Goal: Information Seeking & Learning: Learn about a topic

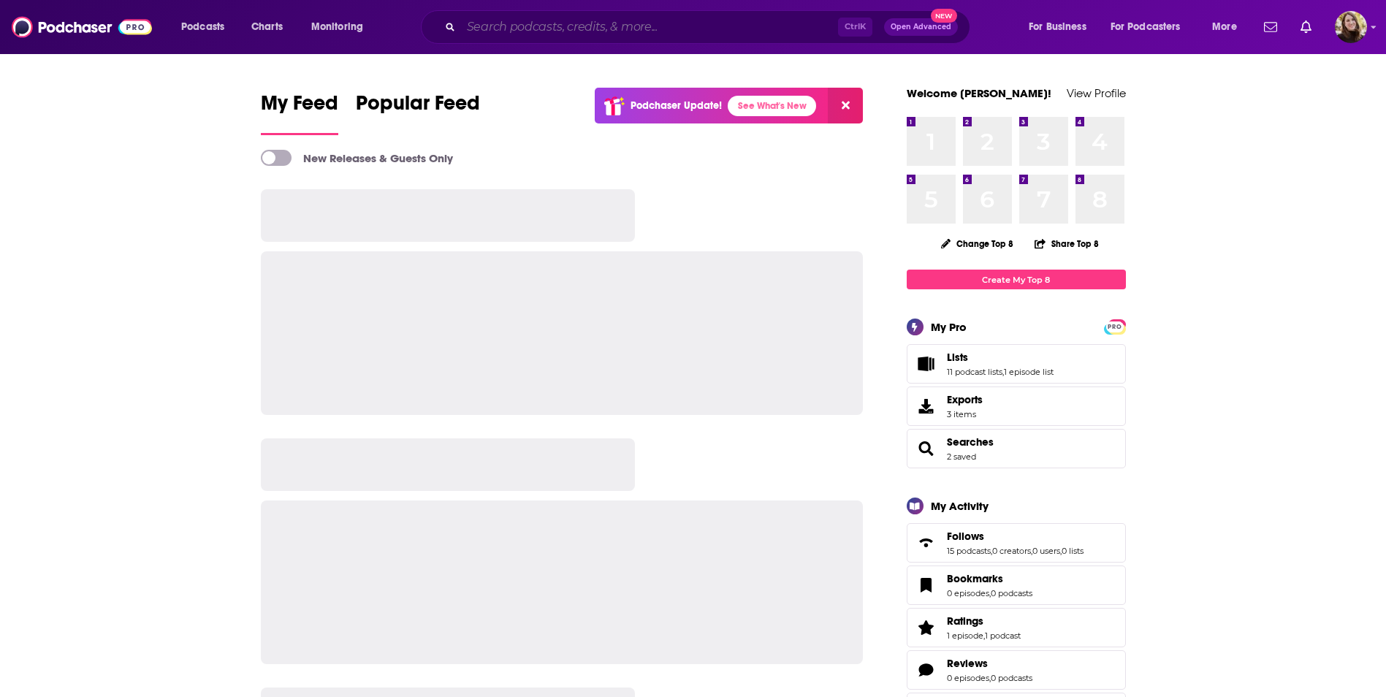
click at [661, 20] on input "Search podcasts, credits, & more..." at bounding box center [649, 26] width 377 height 23
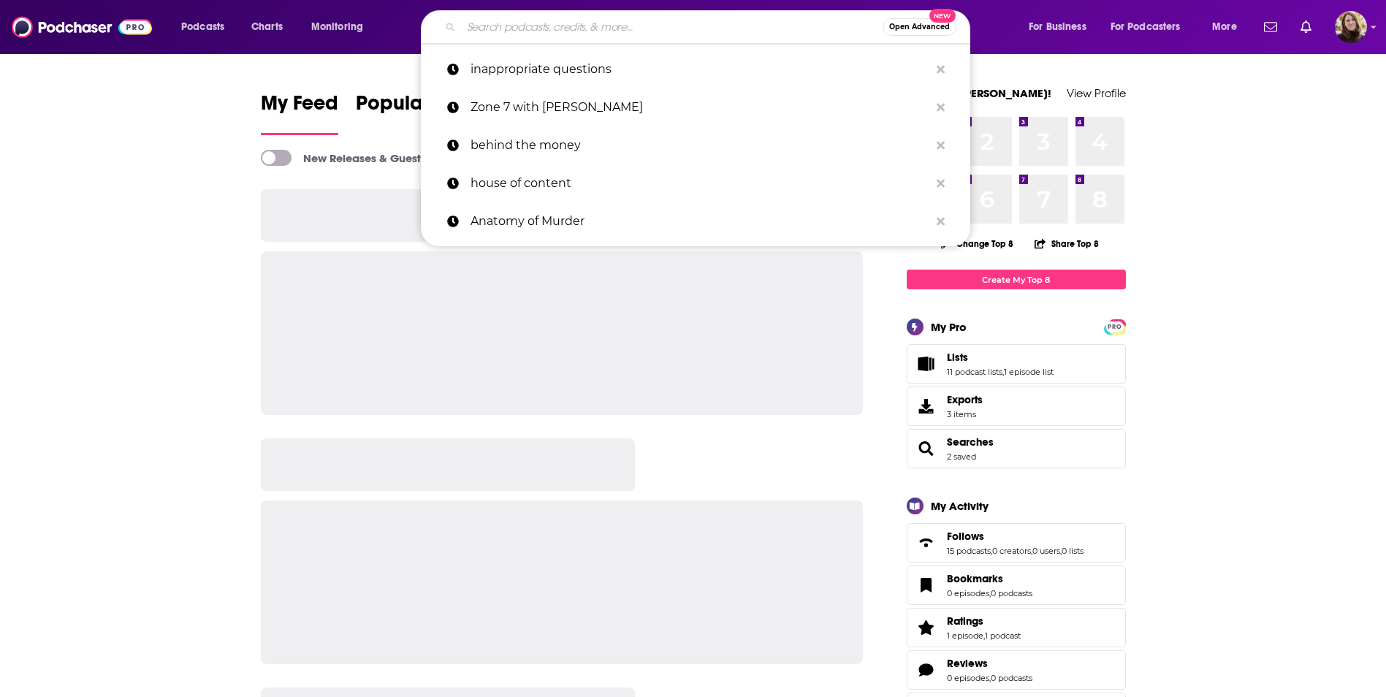
paste input "[PERSON_NAME] Doesnt Know"
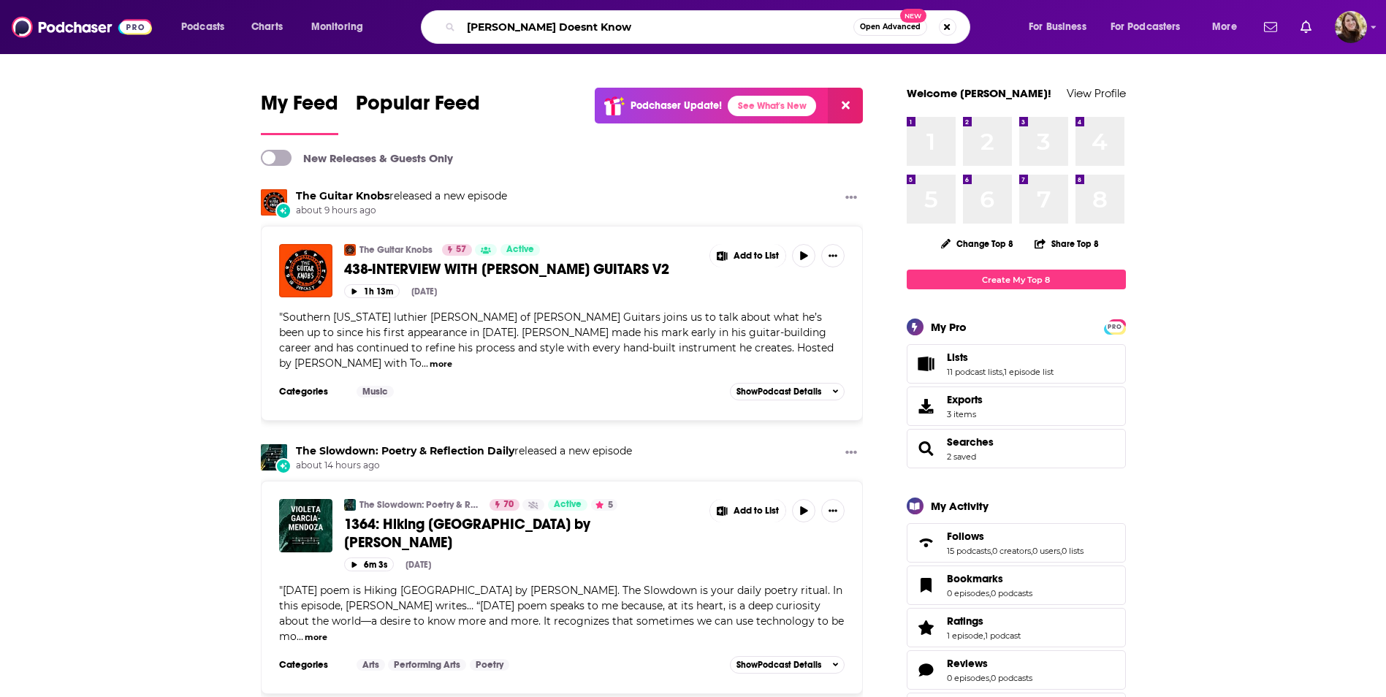
type input "[PERSON_NAME] Doesnt Know"
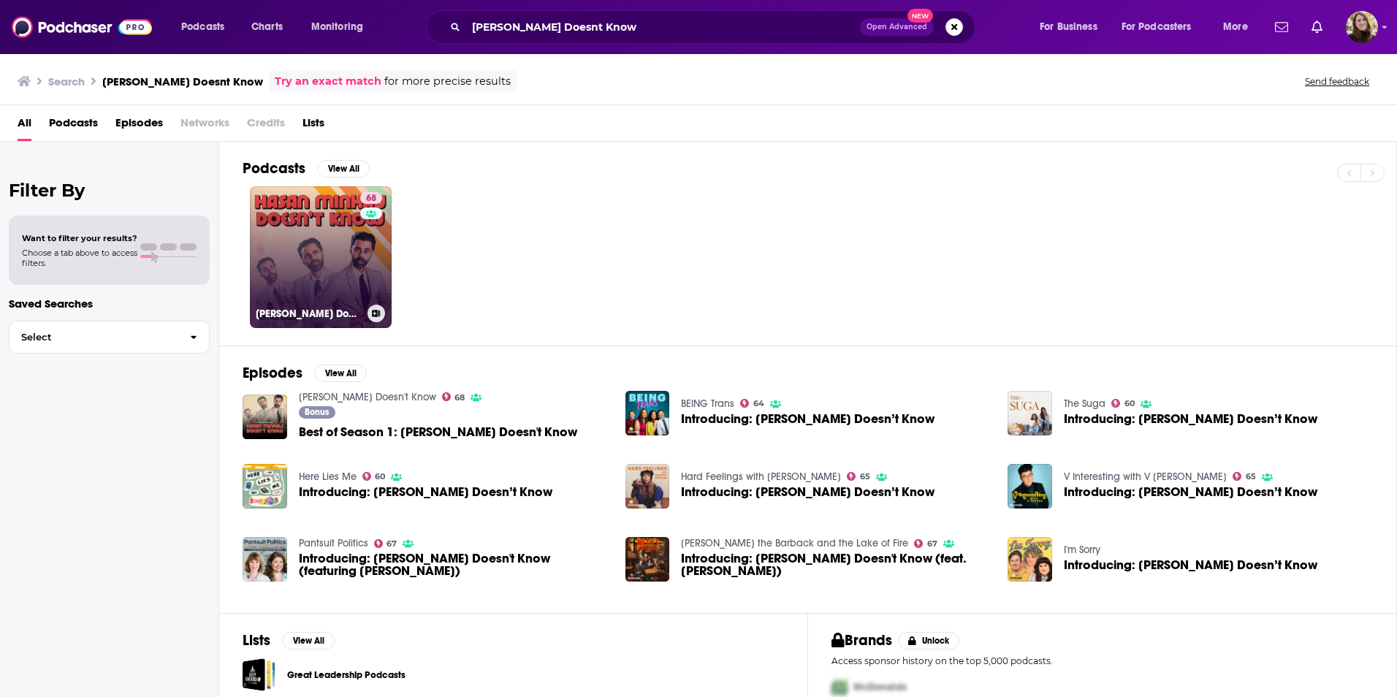
click at [337, 240] on link "68 [PERSON_NAME] Doesn't Know" at bounding box center [321, 257] width 142 height 142
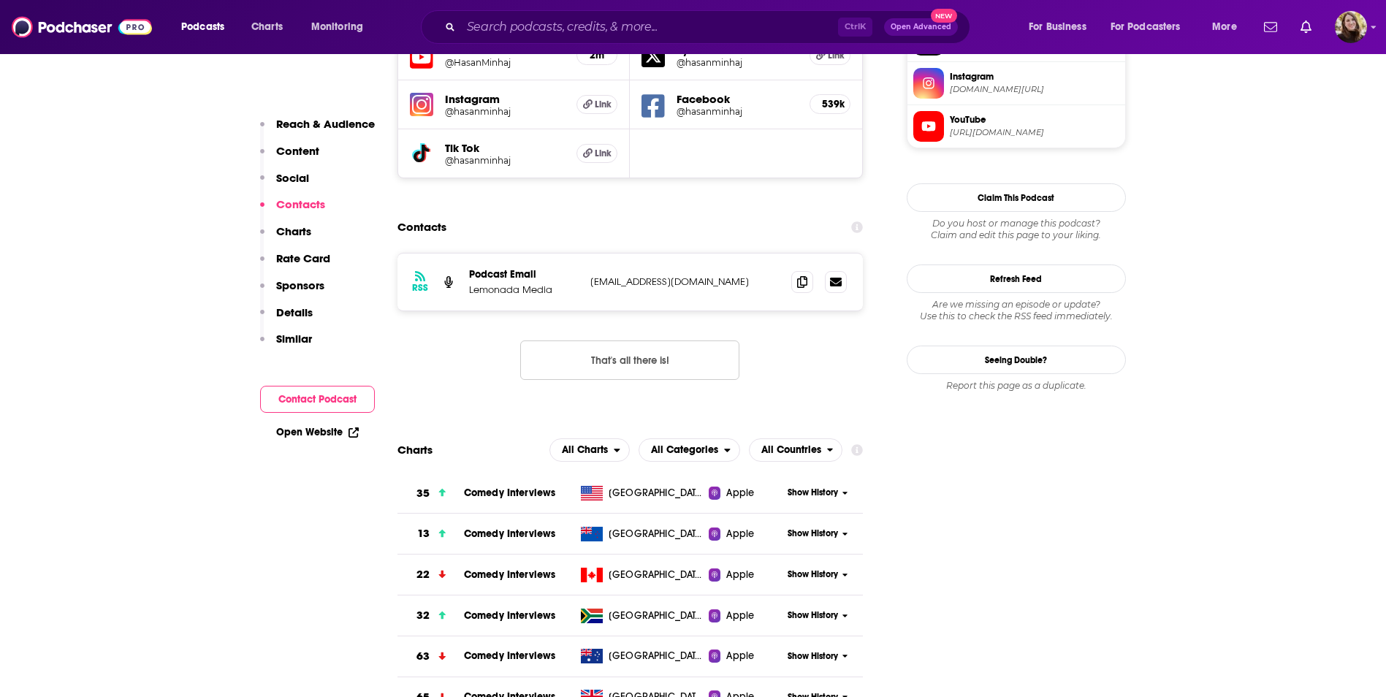
scroll to position [1175, 0]
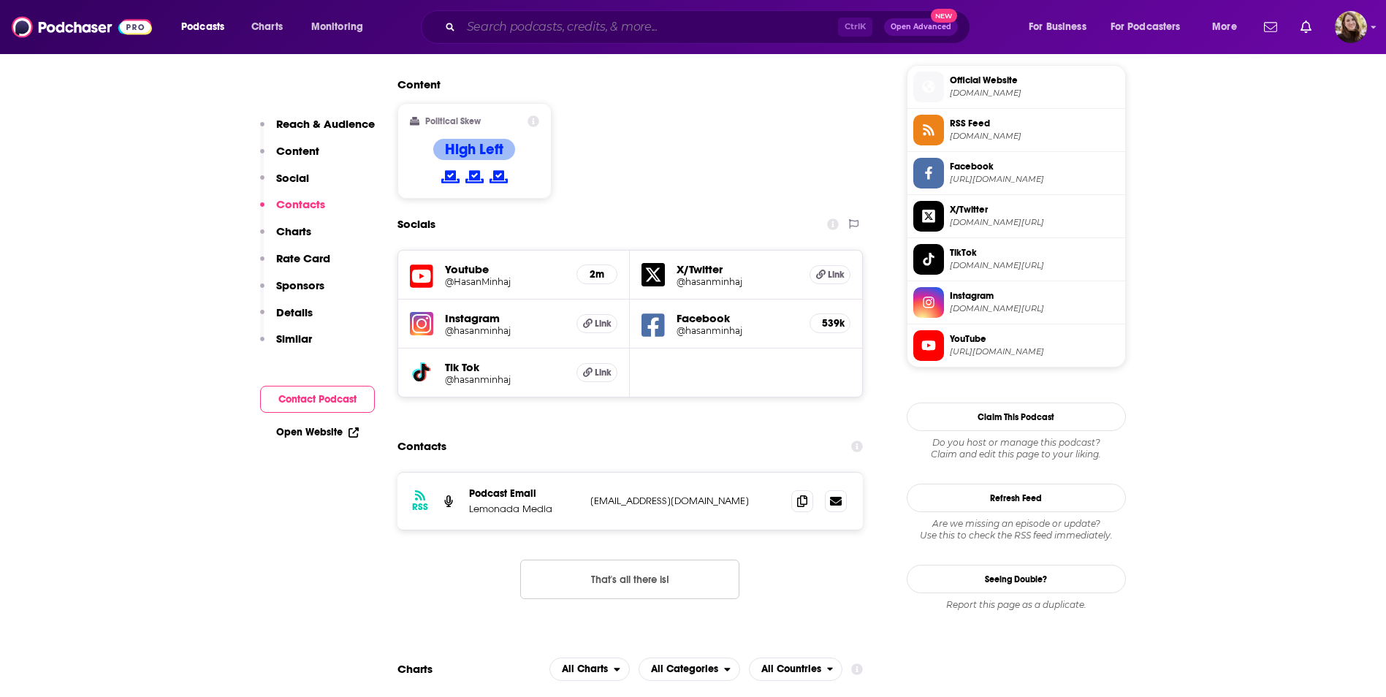
click at [563, 24] on input "Search podcasts, credits, & more..." at bounding box center [649, 26] width 377 height 23
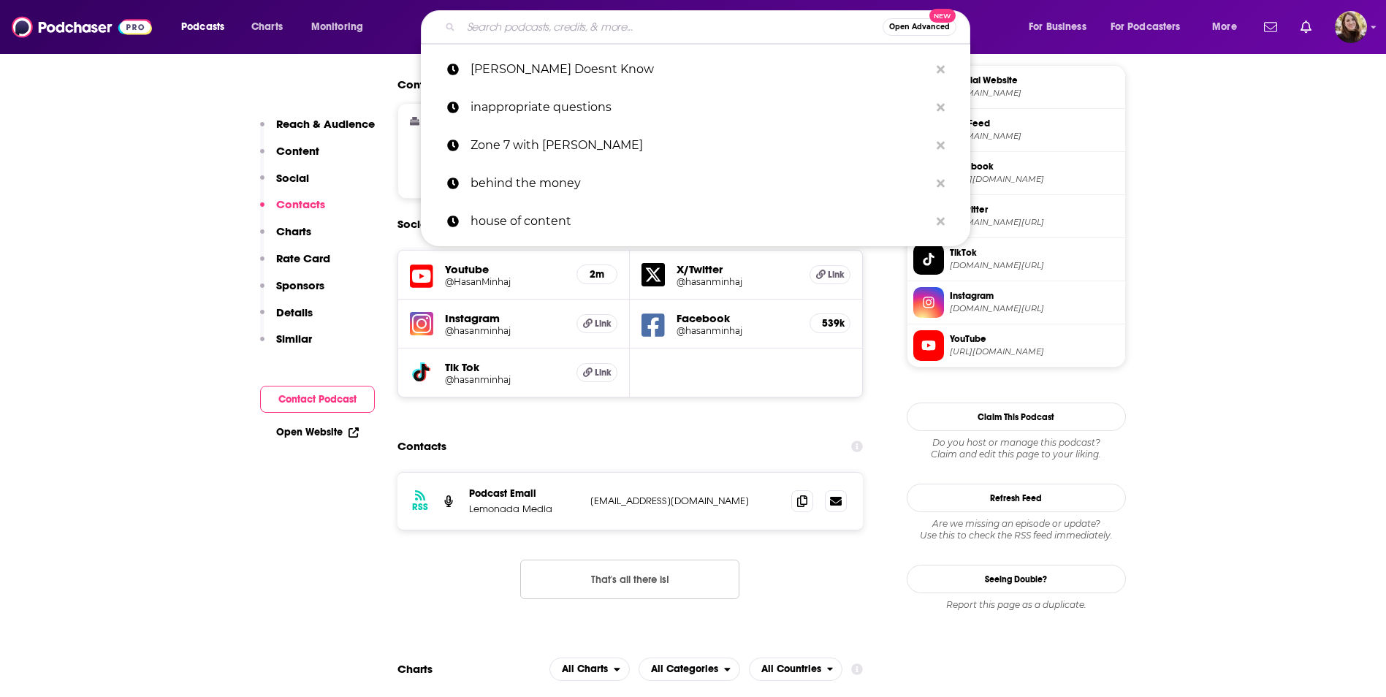
paste input "The Majority Report with [PERSON_NAME]"
type input "The Majority Report with [PERSON_NAME]"
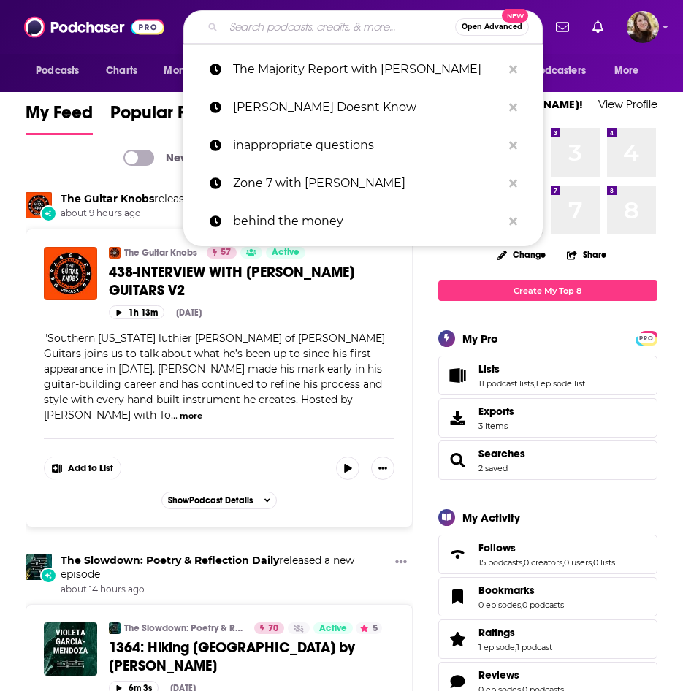
click at [251, 21] on input "Search podcasts, credits, & more..." at bounding box center [340, 26] width 232 height 23
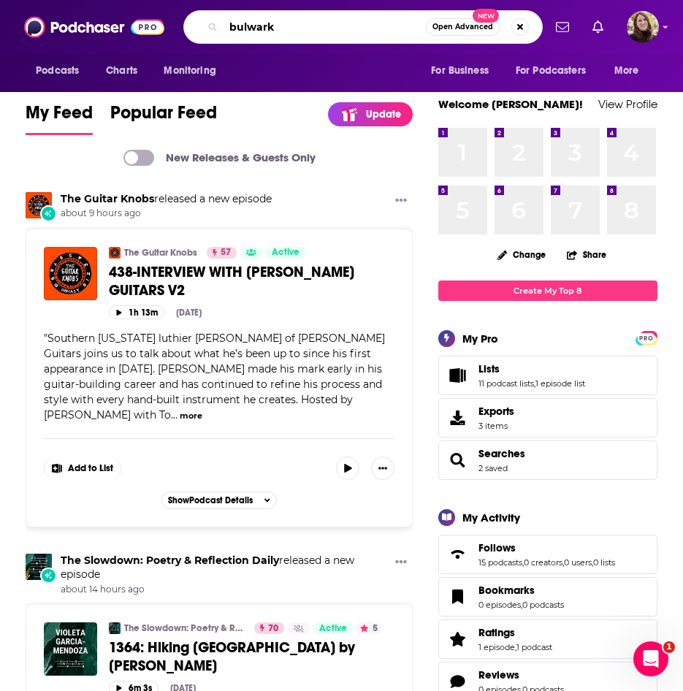
click at [292, 25] on input "bulwark" at bounding box center [325, 26] width 202 height 23
type input "bulwark"
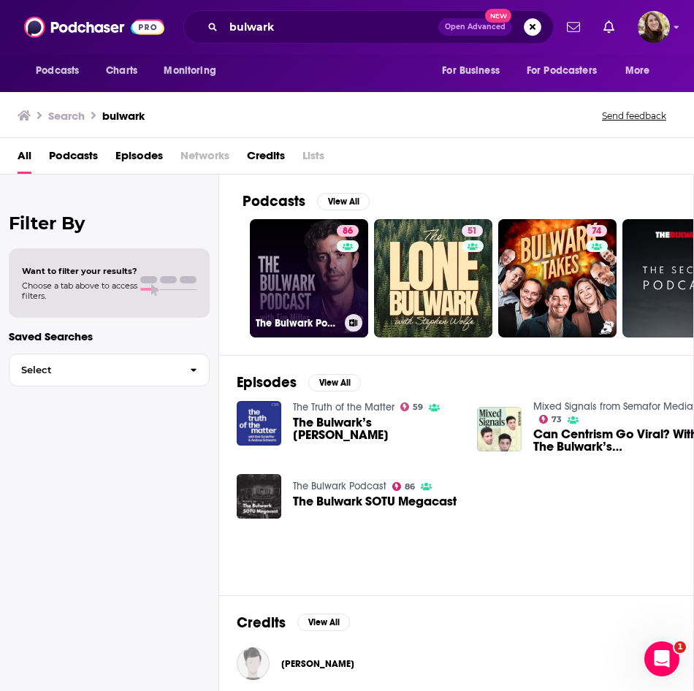
click at [308, 259] on link "86 The Bulwark Podcast" at bounding box center [309, 278] width 118 height 118
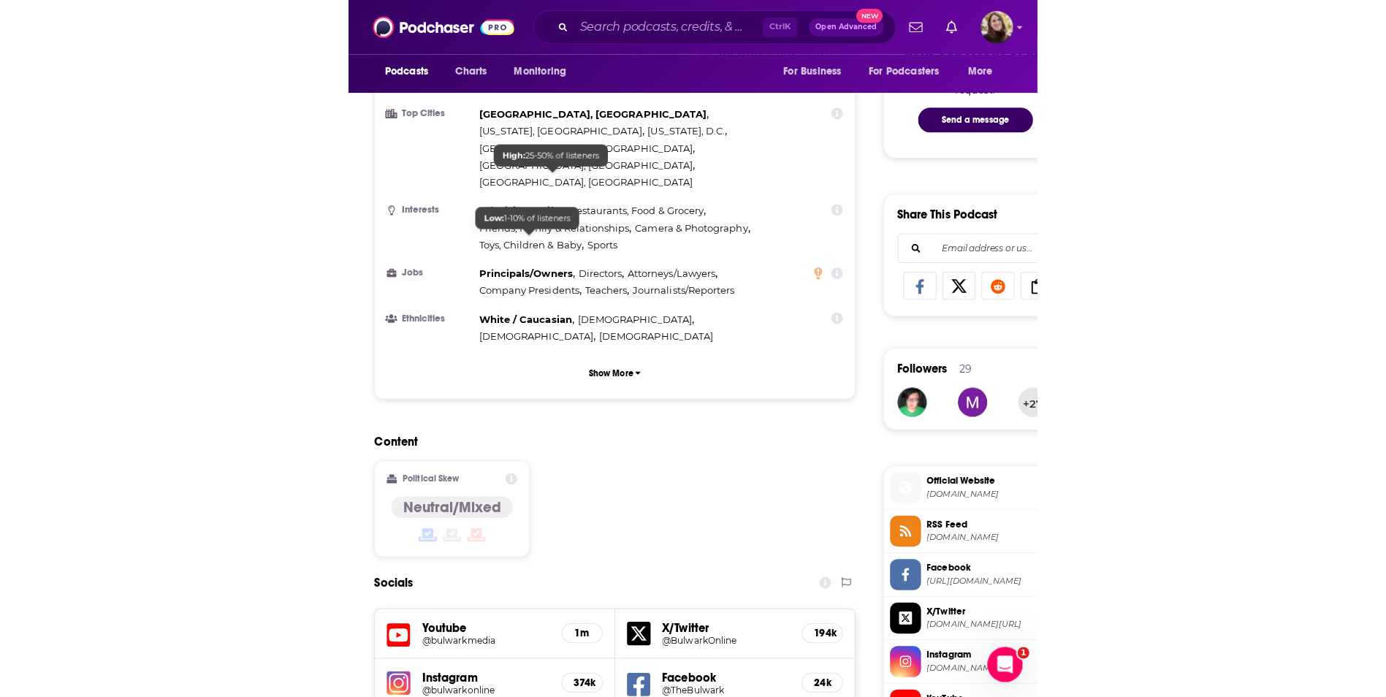
scroll to position [658, 0]
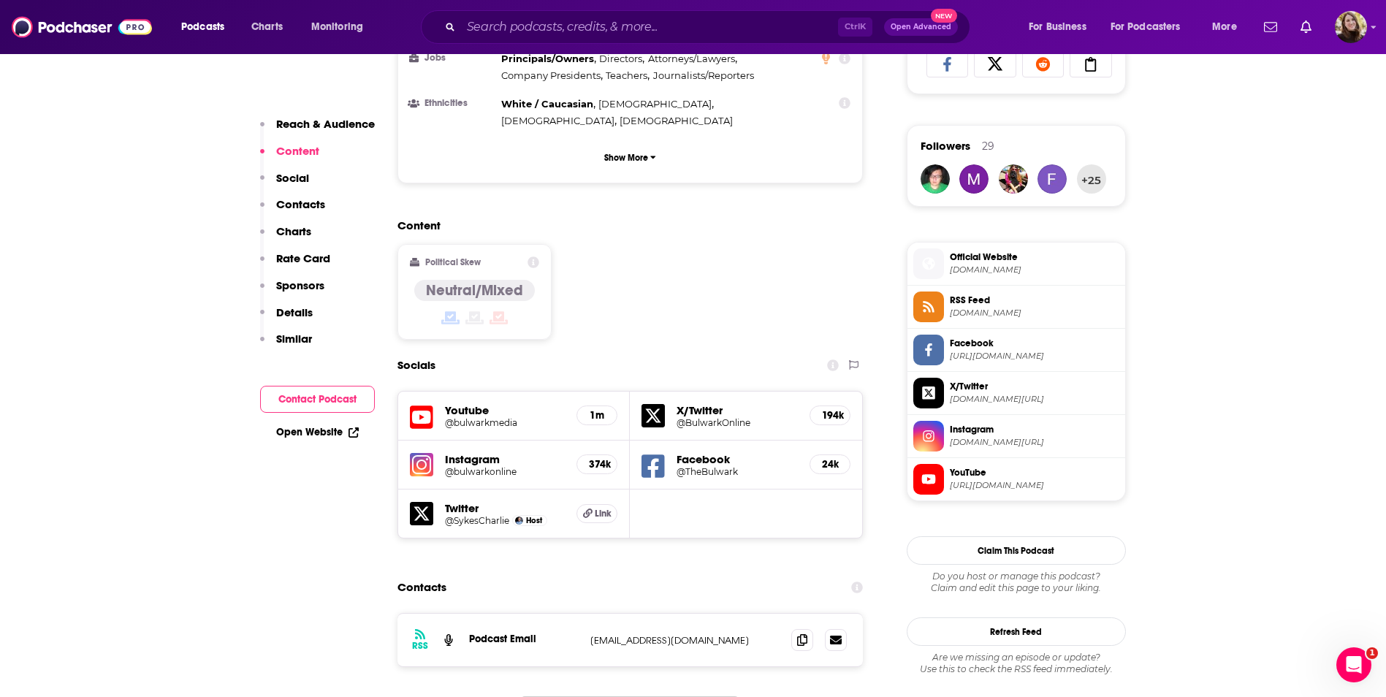
scroll to position [1023, 0]
